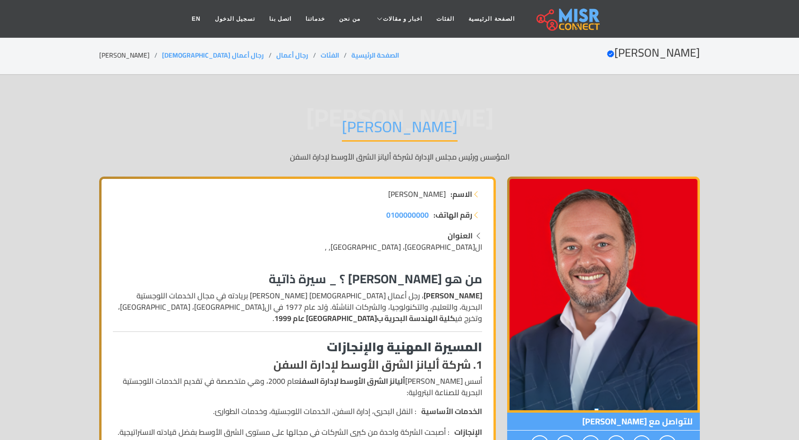
click at [408, 306] on p "[PERSON_NAME] ، رجل أعمال [DEMOGRAPHIC_DATA] [PERSON_NAME] بريادته في مجال الخد…" at bounding box center [297, 307] width 369 height 34
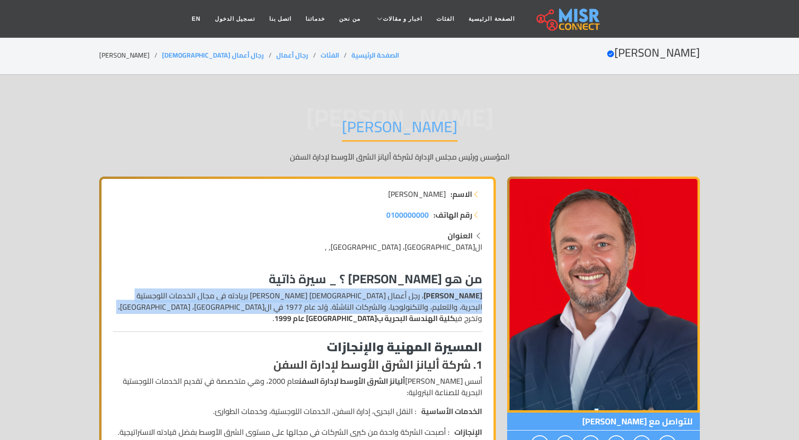
click at [408, 306] on p "[PERSON_NAME] ، رجل أعمال [DEMOGRAPHIC_DATA] [PERSON_NAME] بريادته في مجال الخد…" at bounding box center [297, 307] width 369 height 34
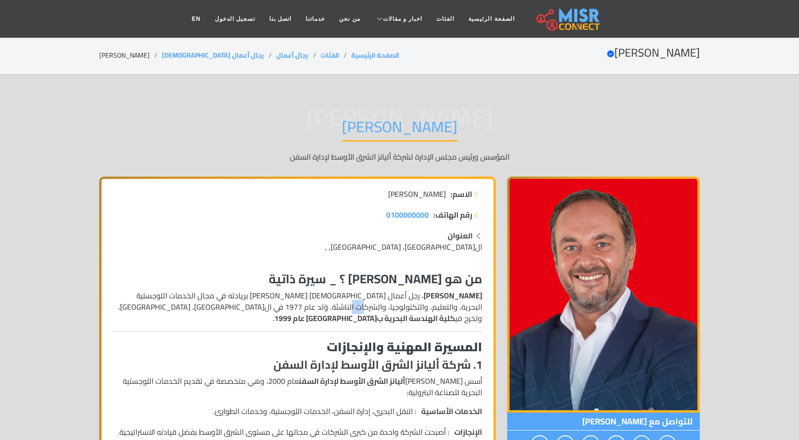
click at [408, 306] on p "[PERSON_NAME] ، رجل أعمال [DEMOGRAPHIC_DATA] [PERSON_NAME] بريادته في مجال الخد…" at bounding box center [297, 307] width 369 height 34
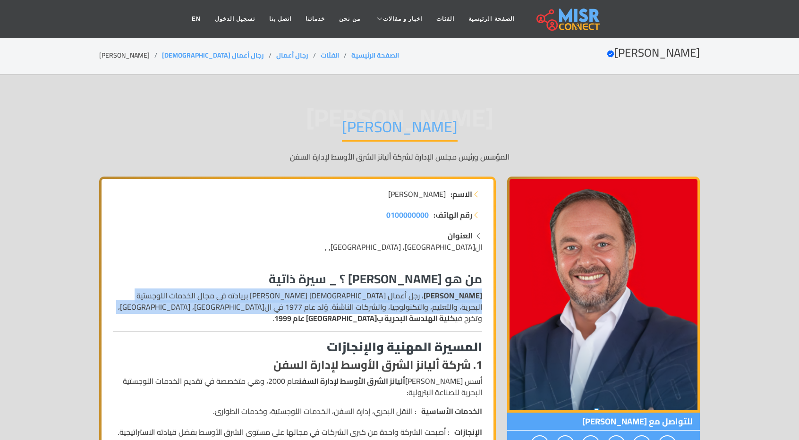
click at [408, 306] on p "[PERSON_NAME] ، رجل أعمال [DEMOGRAPHIC_DATA] [PERSON_NAME] بريادته في مجال الخد…" at bounding box center [297, 307] width 369 height 34
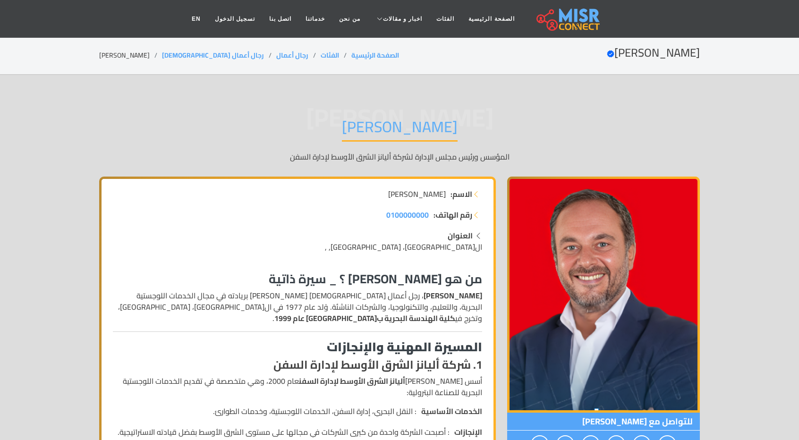
click at [440, 367] on strong "1. شركة أليانز الشرق الأوسط لإدارة السفن" at bounding box center [377, 364] width 209 height 21
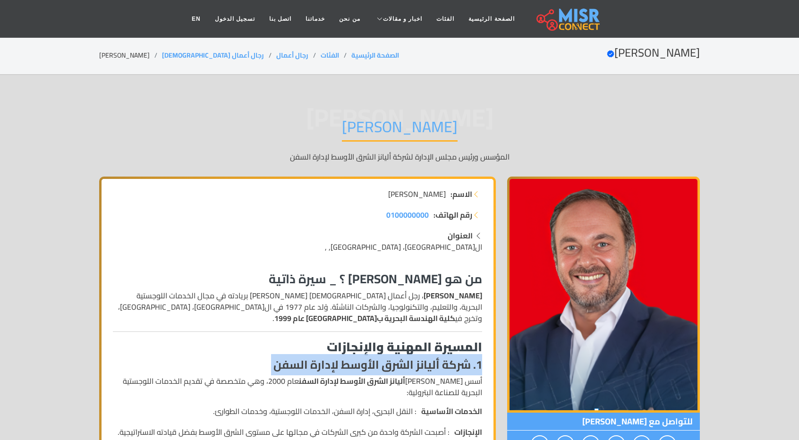
click at [440, 367] on strong "1. شركة أليانز الشرق الأوسط لإدارة السفن" at bounding box center [377, 364] width 209 height 21
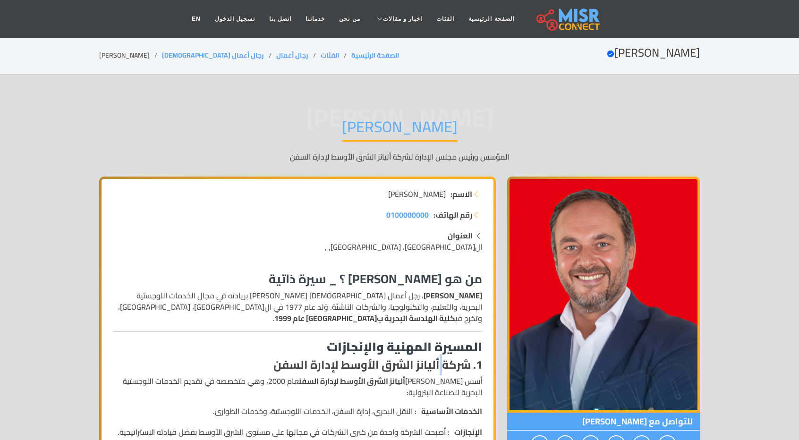
click at [440, 367] on strong "1. شركة أليانز الشرق الأوسط لإدارة السفن" at bounding box center [377, 364] width 209 height 21
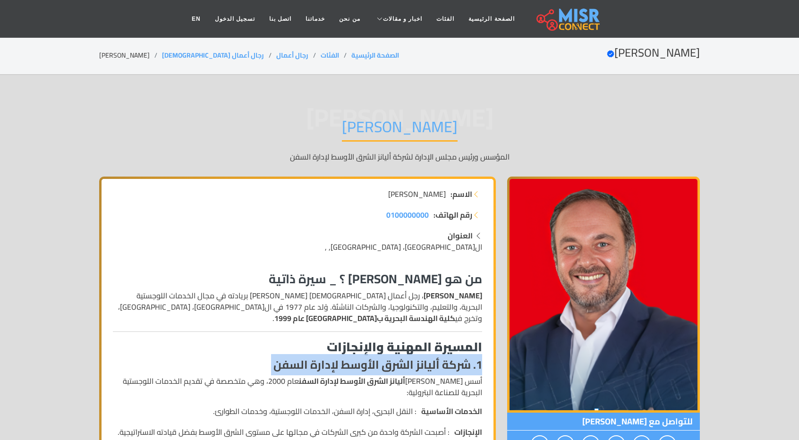
click at [440, 367] on strong "1. شركة أليانز الشرق الأوسط لإدارة السفن" at bounding box center [377, 364] width 209 height 21
